Goal: Navigation & Orientation: Find specific page/section

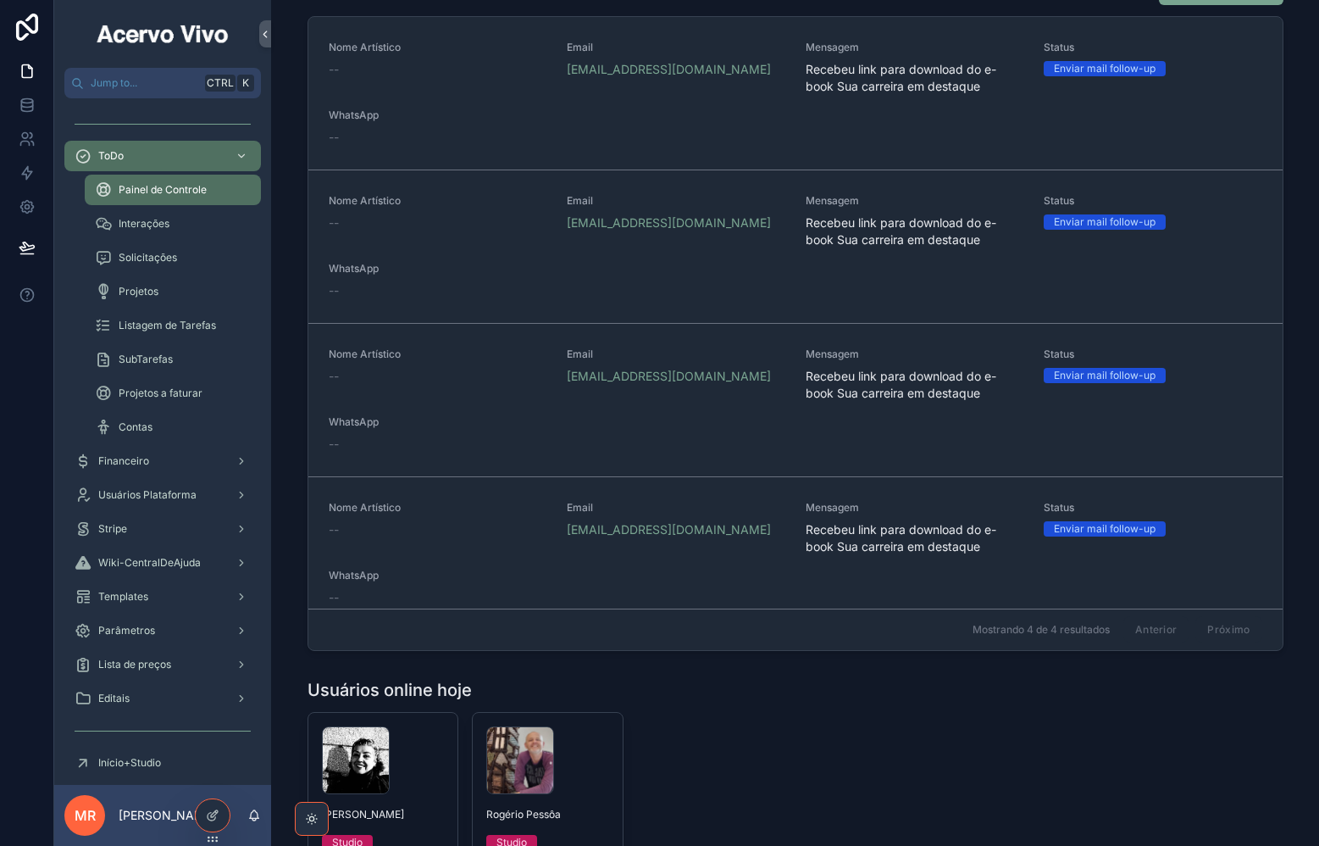
scroll to position [339, 0]
